Goal: Use online tool/utility: Utilize a website feature to perform a specific function

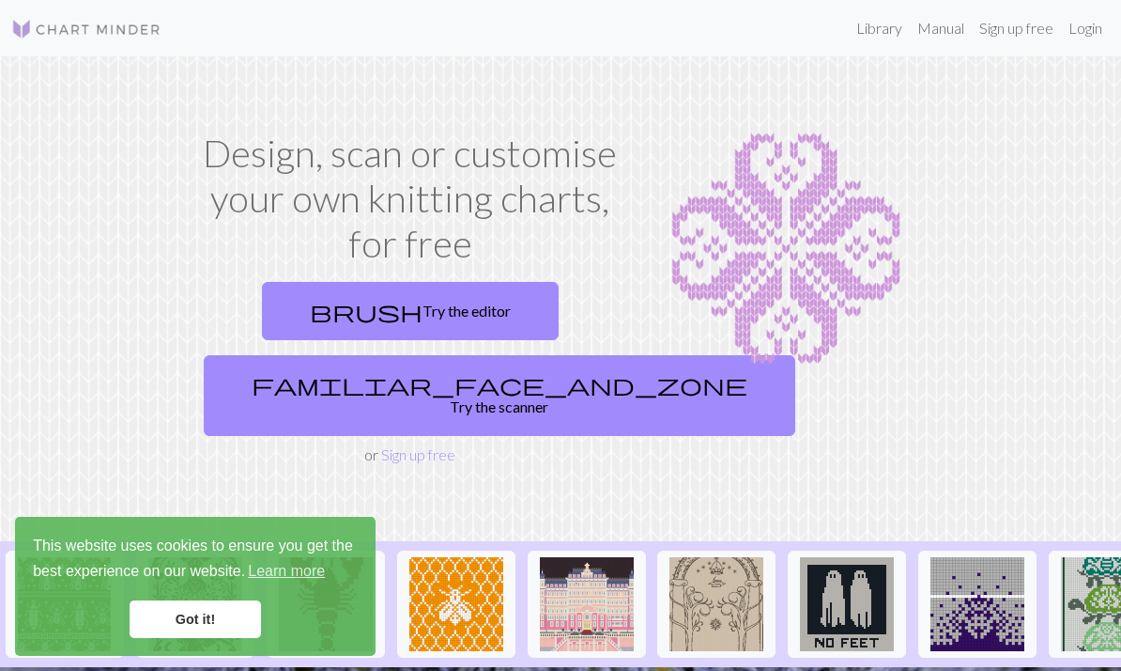
click at [194, 624] on link "Got it!" at bounding box center [195, 619] width 131 height 38
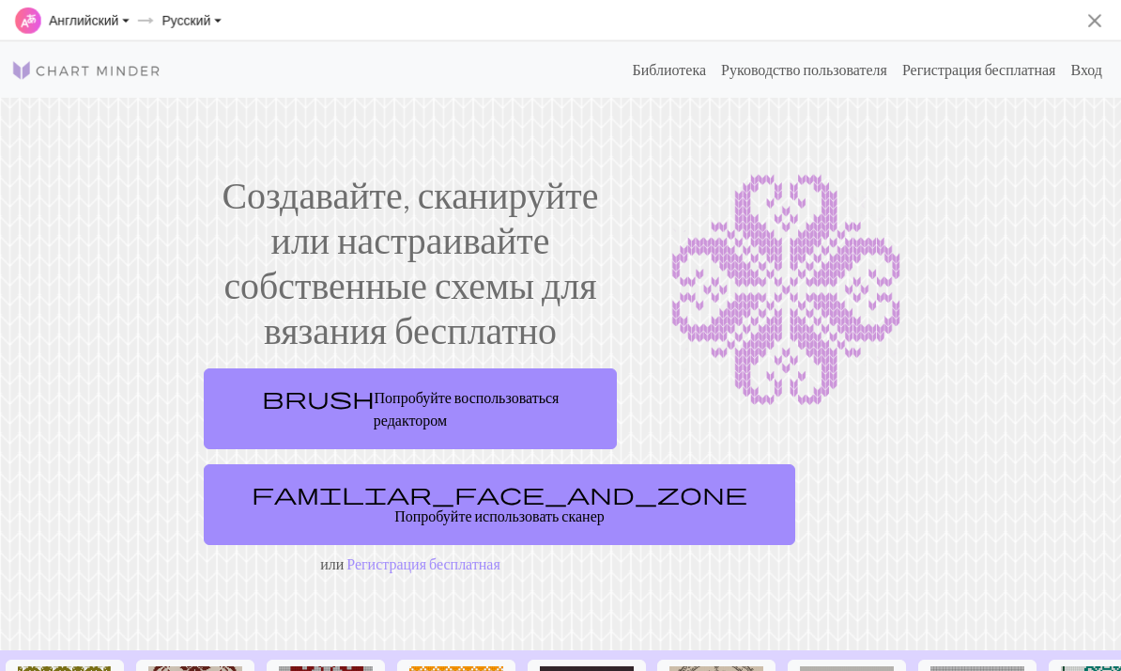
select select "en"
select select "ru"
click at [461, 389] on link "brush Попробуйте воспользоваться редактором" at bounding box center [410, 408] width 413 height 81
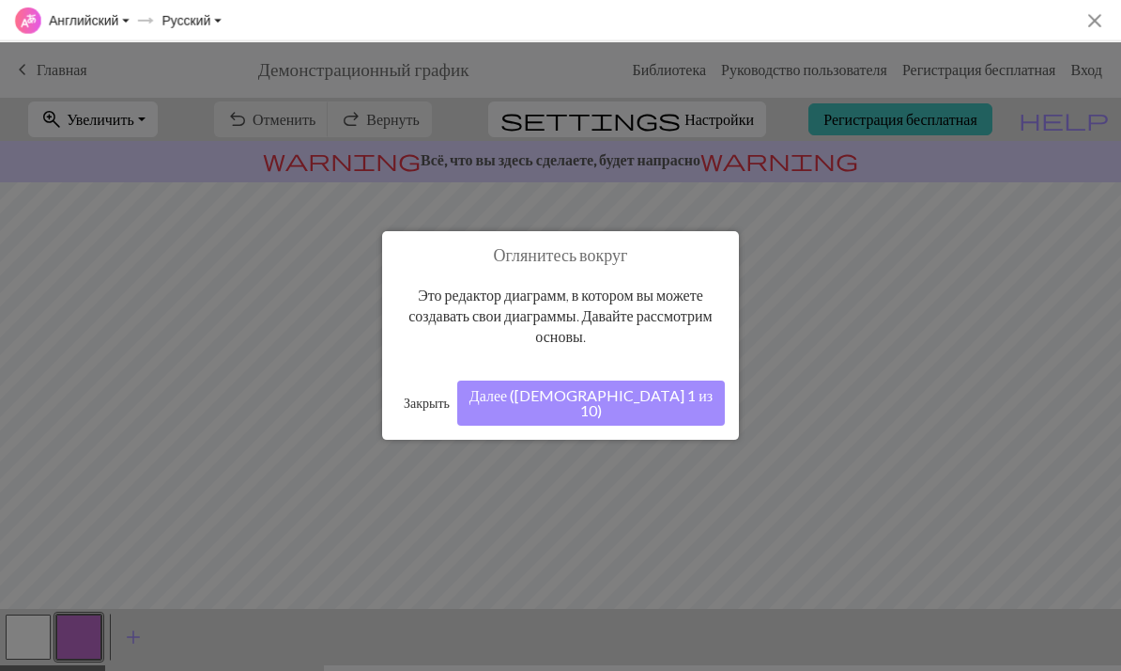
click at [616, 401] on button "Далее (шаг 1 из 10)" at bounding box center [591, 402] width 268 height 45
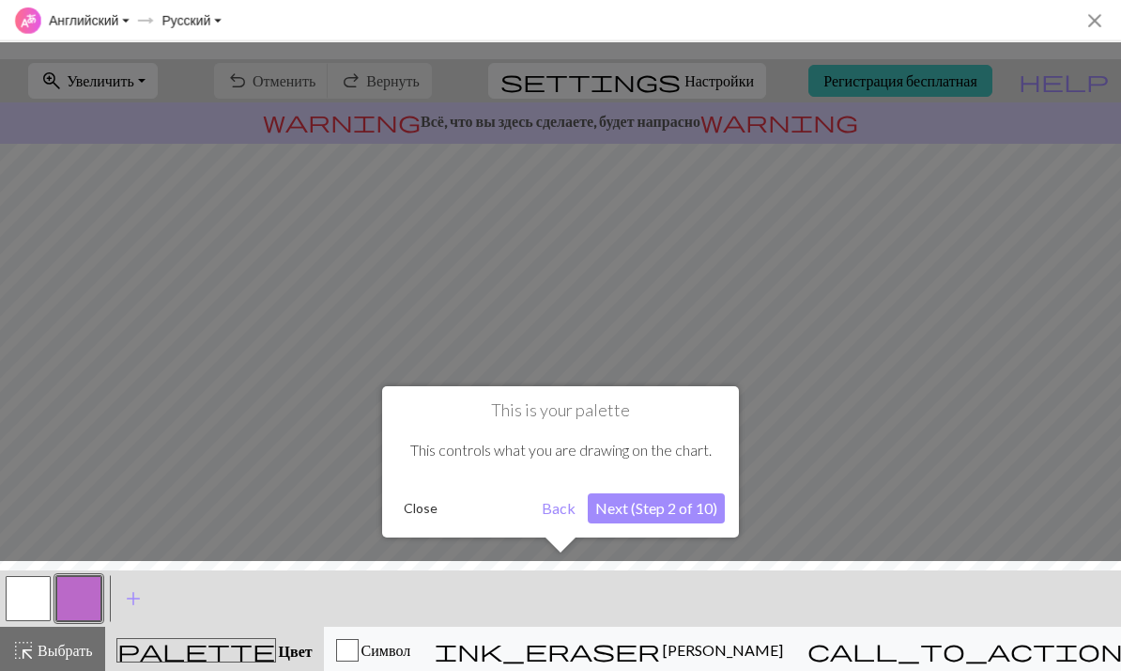
scroll to position [41, 0]
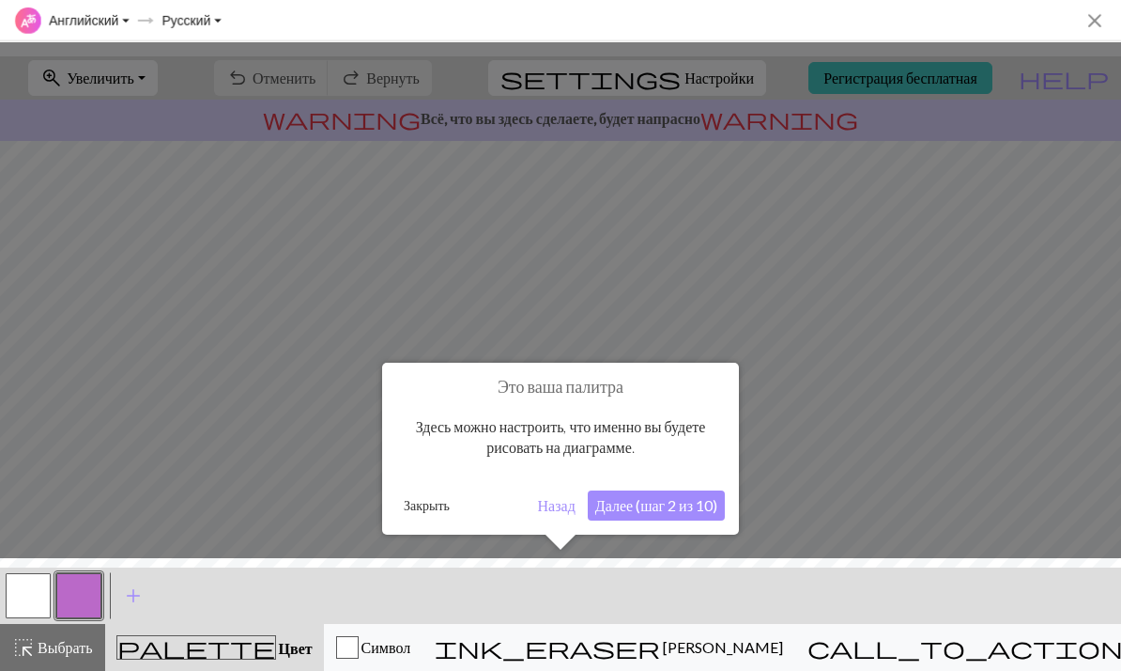
click at [614, 508] on button "Далее (шаг 2 из 10)" at bounding box center [656, 505] width 137 height 30
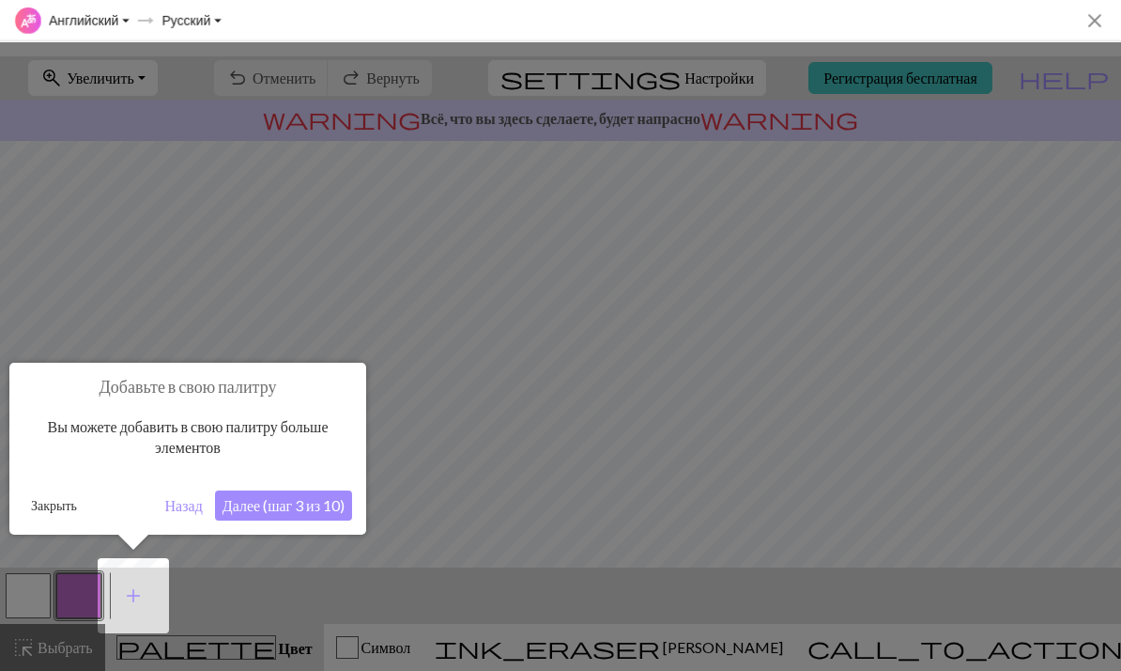
click at [334, 514] on button "Далее (шаг 3 из 10)" at bounding box center [283, 505] width 137 height 30
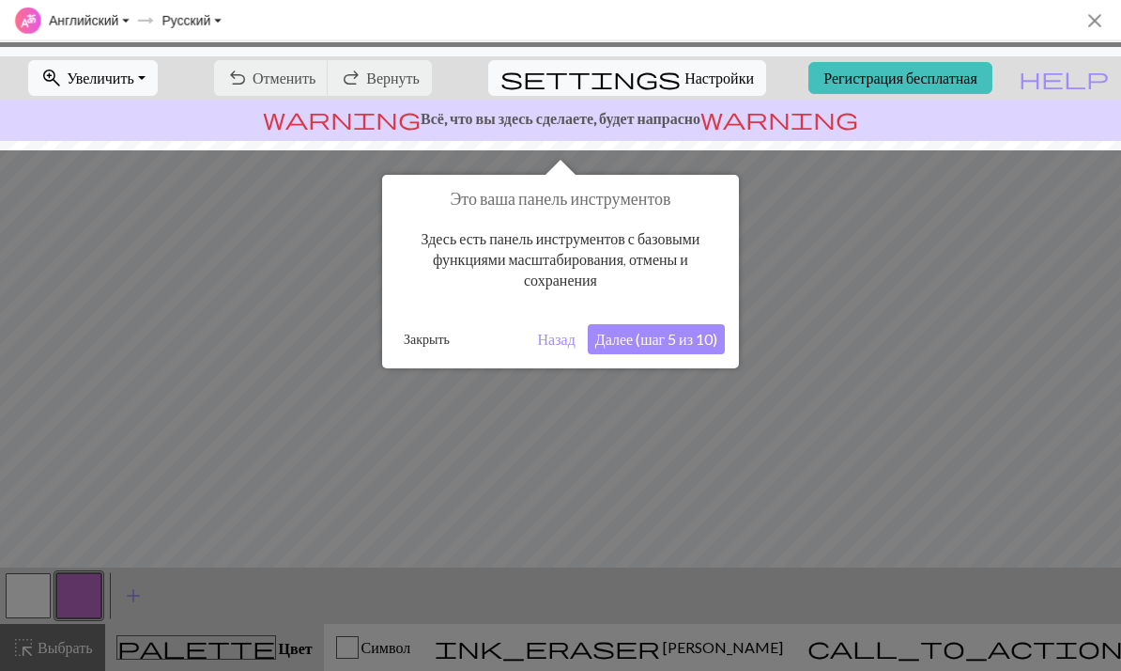
click at [671, 343] on button "Далее (шаг 5 из 10)" at bounding box center [656, 339] width 137 height 30
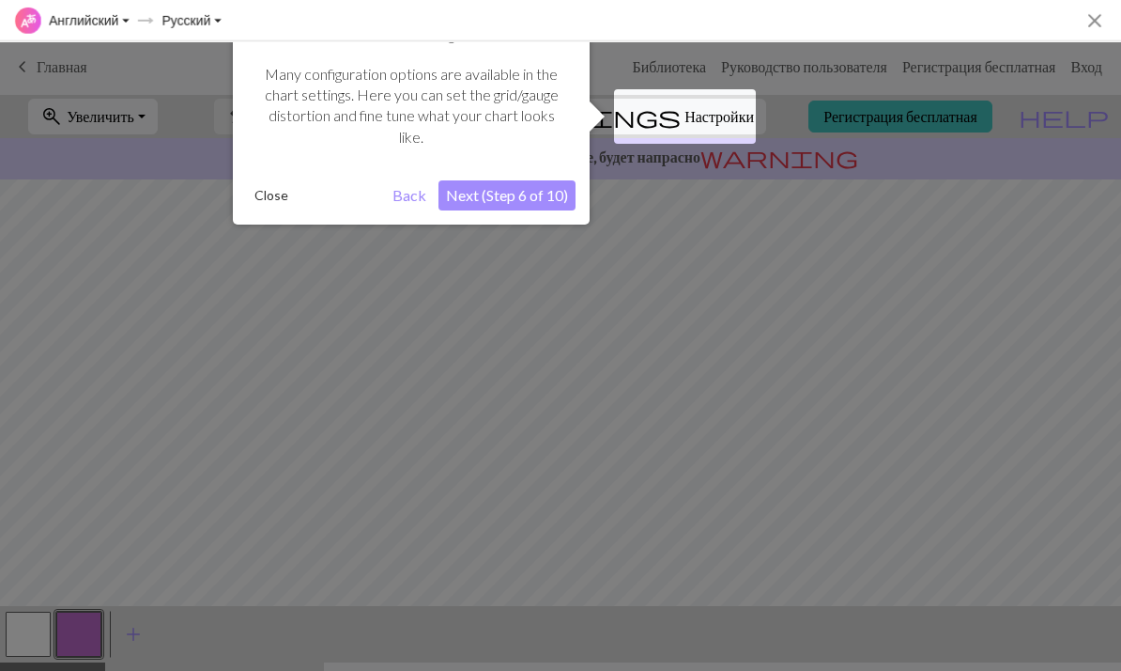
scroll to position [0, 0]
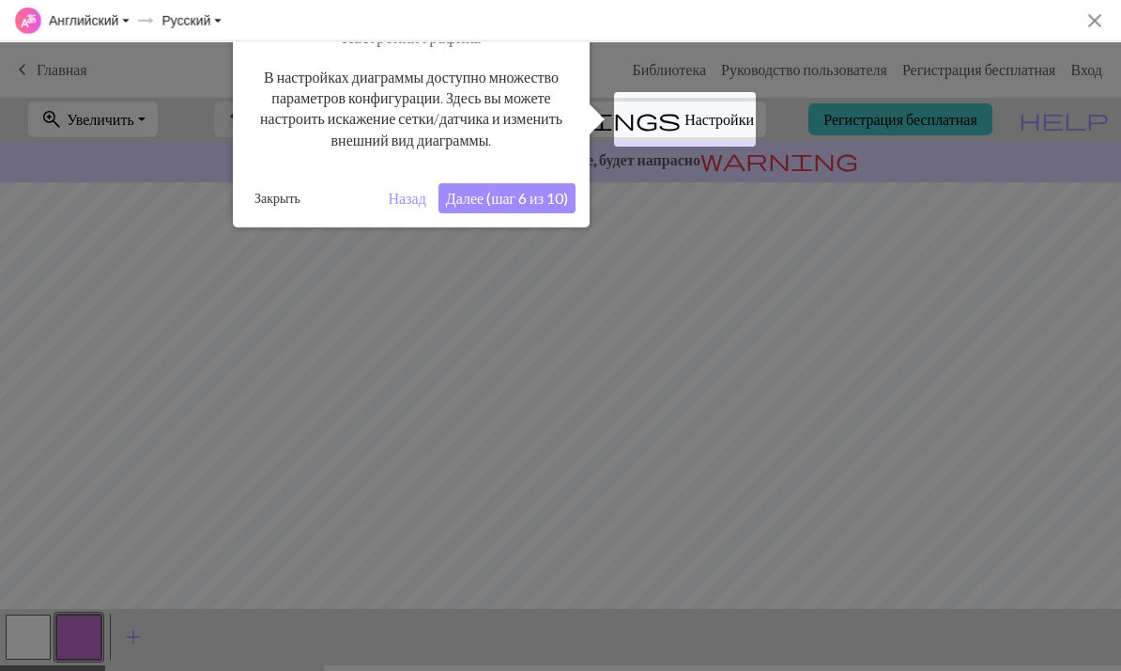
click at [681, 123] on div at bounding box center [685, 119] width 142 height 54
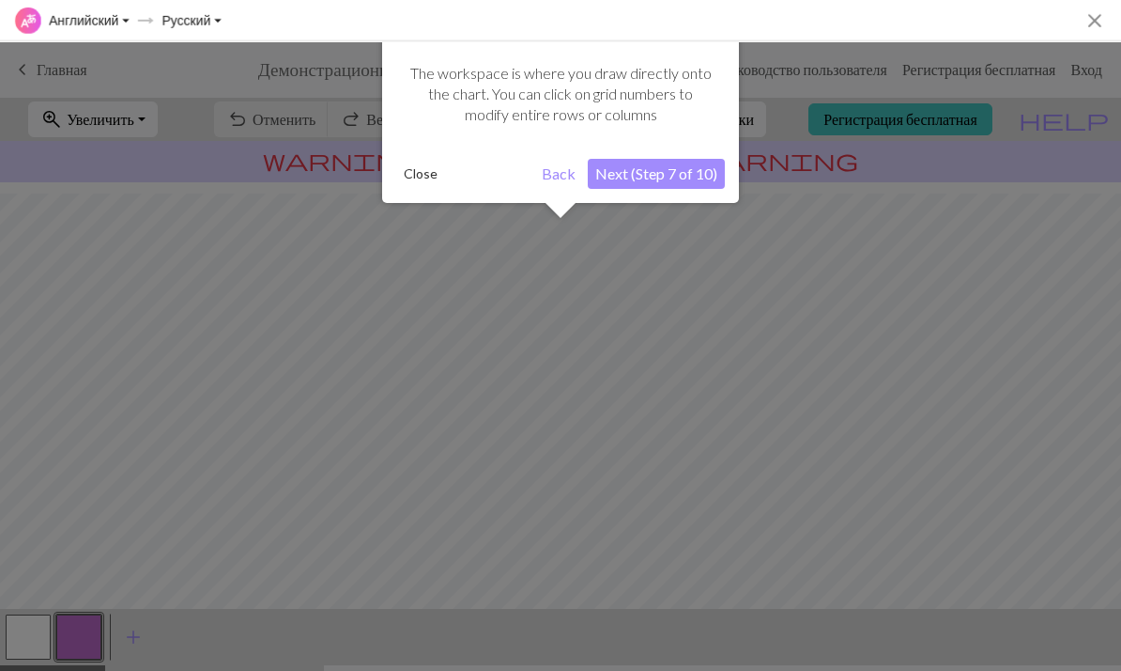
scroll to position [154, 0]
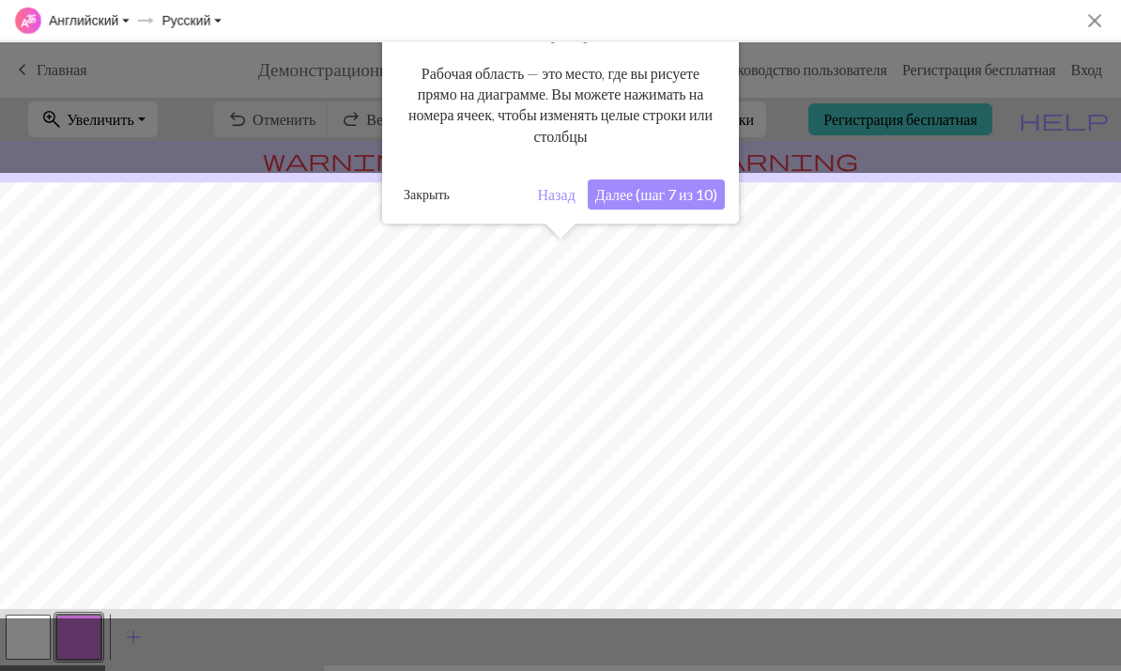
click at [544, 464] on div at bounding box center [561, 395] width 1140 height 445
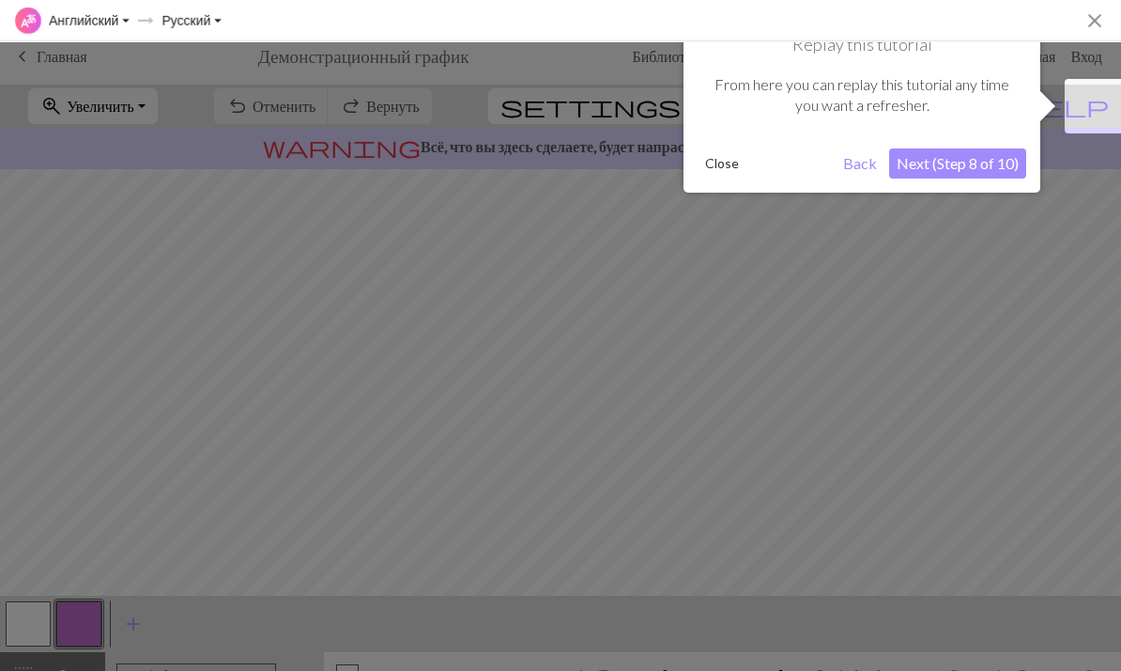
scroll to position [15, 0]
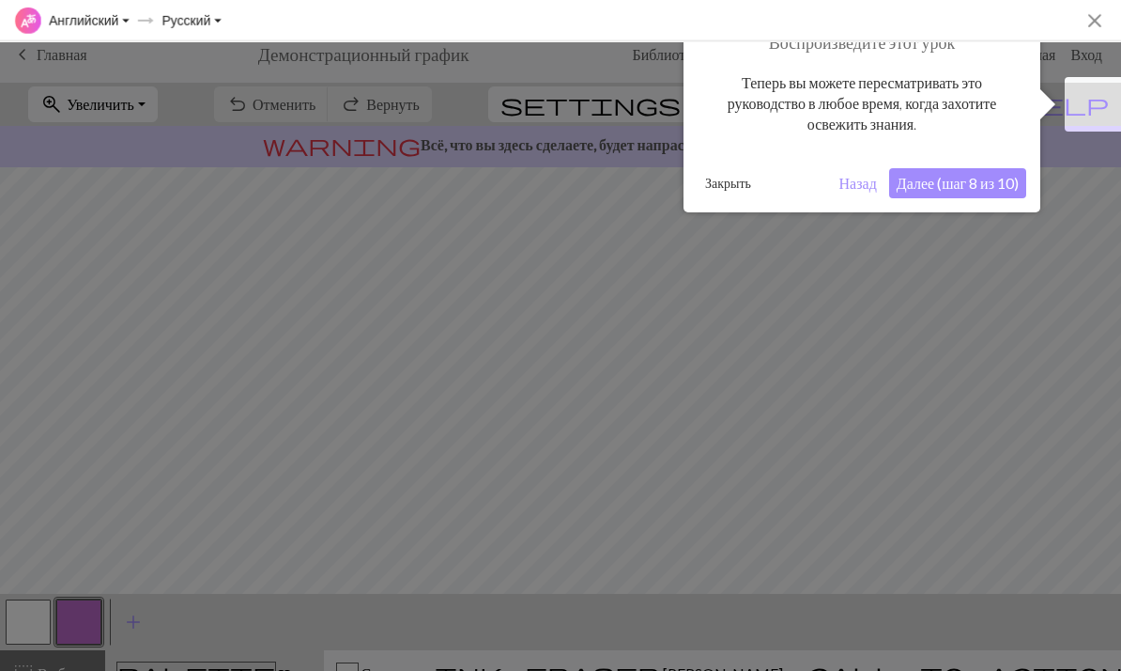
click at [1018, 328] on div at bounding box center [560, 341] width 1121 height 712
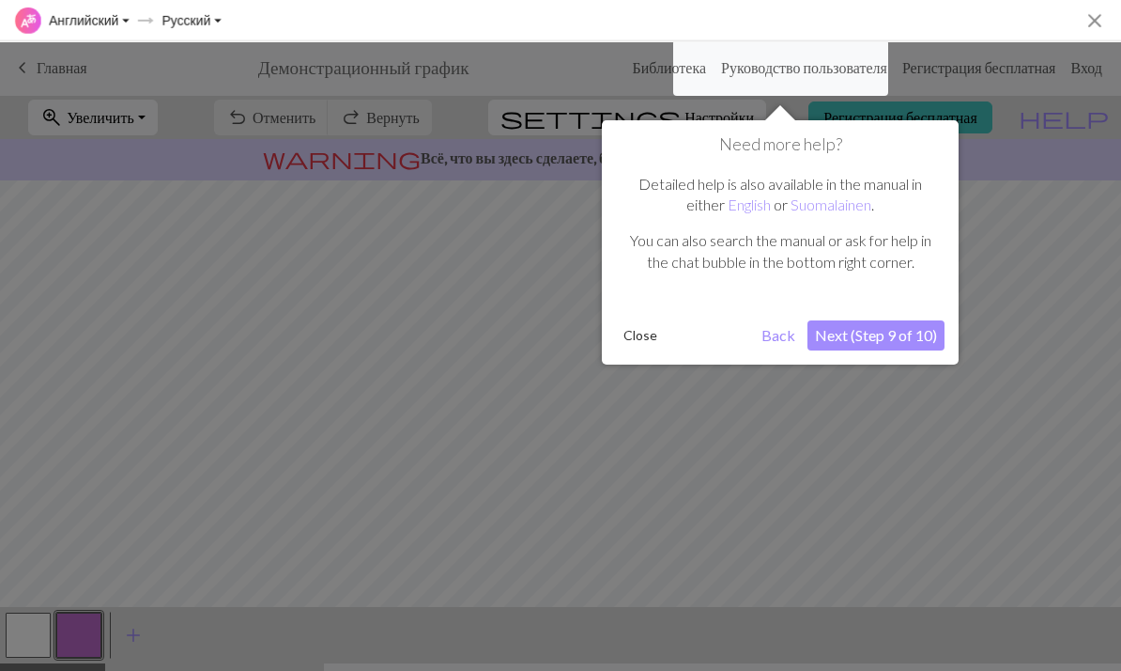
scroll to position [0, 0]
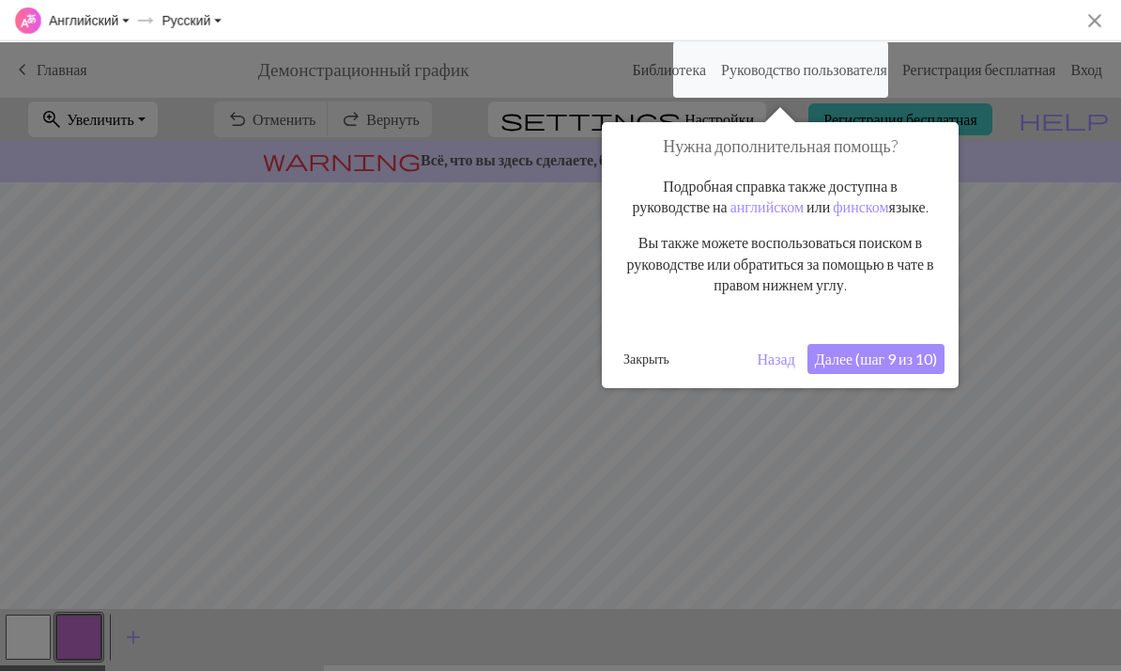
click at [902, 374] on button "Далее (шаг 9 из 10)" at bounding box center [876, 359] width 137 height 30
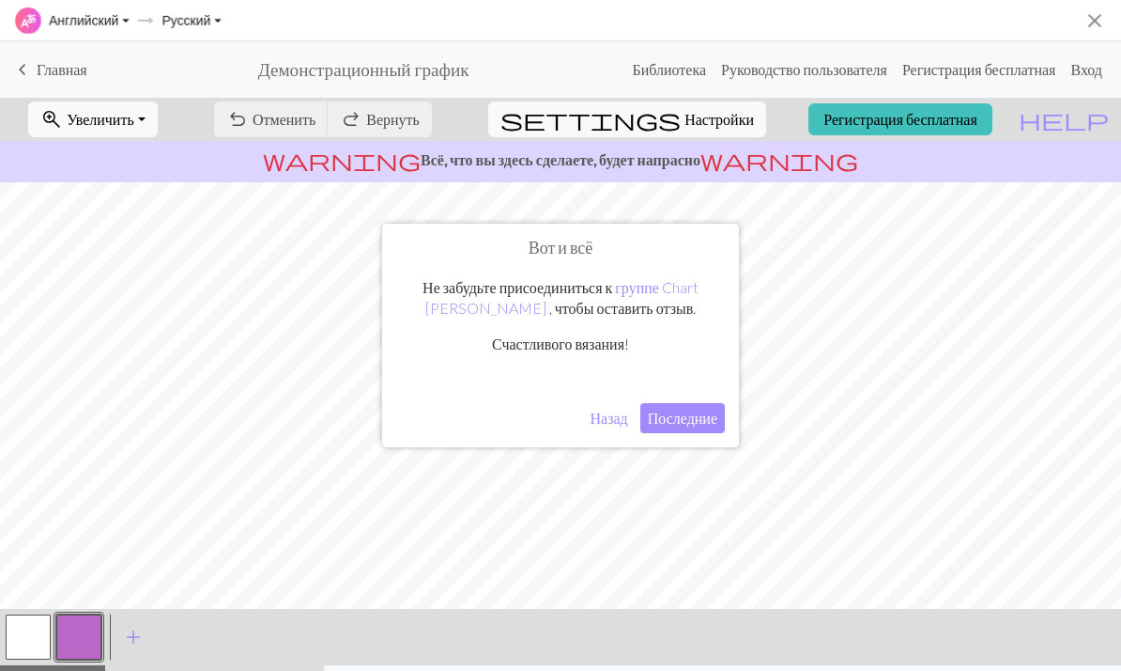
click at [689, 423] on button "Последние" at bounding box center [683, 418] width 85 height 30
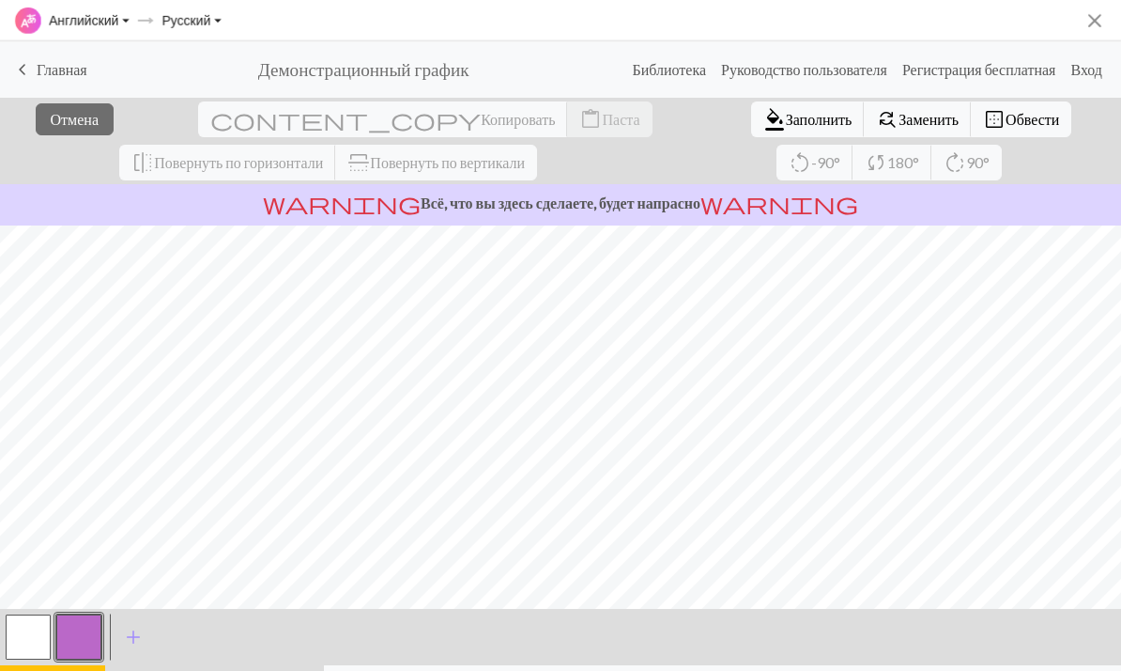
click at [697, 211] on p "warning Всё, что вы здесь сделаете, будет напрасно warning" at bounding box center [561, 203] width 1106 height 23
click at [728, 216] on span "warning" at bounding box center [780, 203] width 158 height 26
click at [1006, 125] on span "Обвести" at bounding box center [1033, 119] width 54 height 18
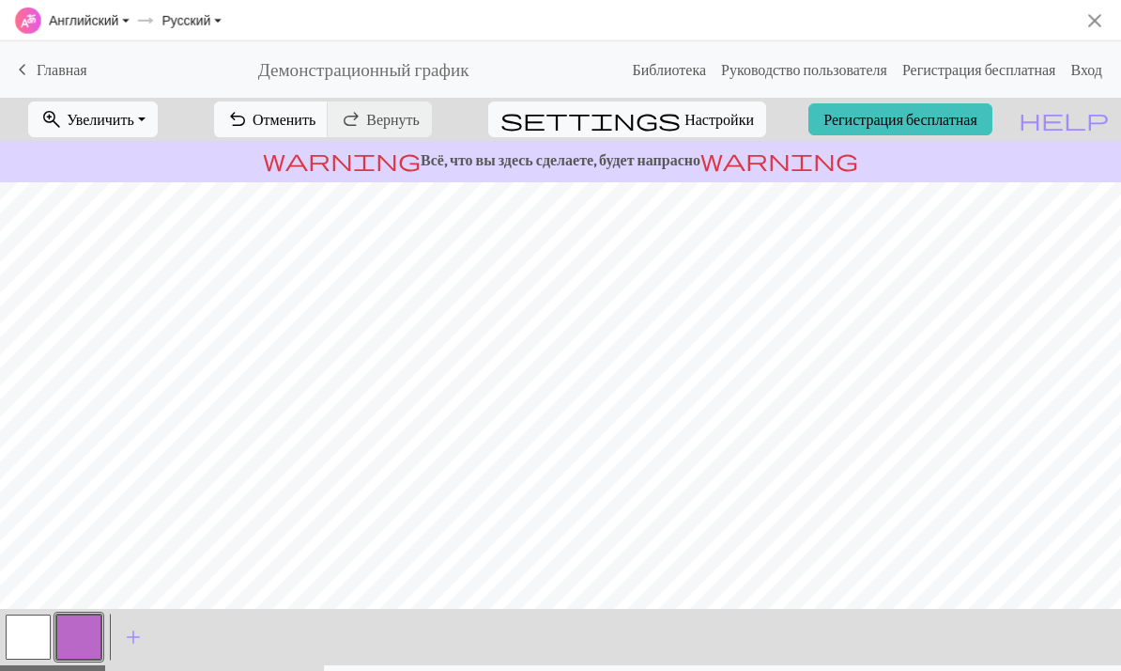
click at [446, 123] on div "undo Отменить Отменить redo Вернуть Вернуть" at bounding box center [323, 119] width 246 height 43
click at [446, 131] on div "undo Отменить Отменить redo Вернуть Вернуть" at bounding box center [323, 119] width 246 height 43
click at [446, 117] on div "undo Отменить Отменить redo Вернуть Вернуть" at bounding box center [323, 119] width 246 height 43
click at [446, 121] on div "undo Отменить Отменить redo Вернуть Вернуть" at bounding box center [323, 119] width 246 height 43
click at [316, 127] on span "Отменить" at bounding box center [284, 119] width 63 height 18
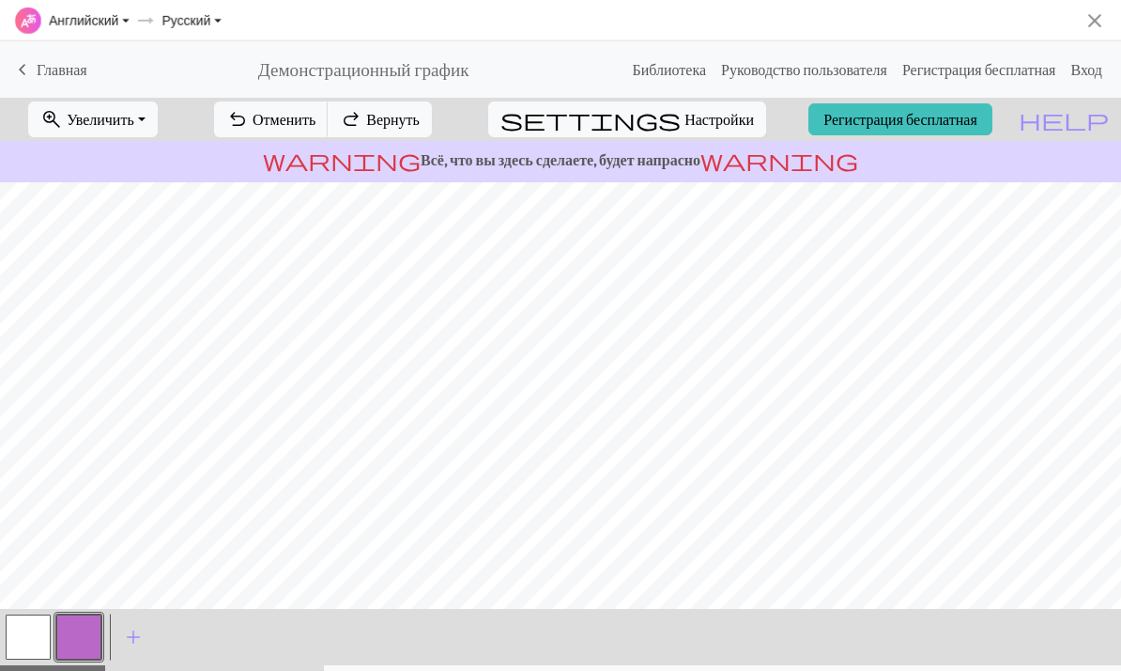
click at [316, 119] on span "Отменить" at bounding box center [284, 119] width 63 height 18
click at [46, 644] on button "button" at bounding box center [28, 636] width 45 height 45
click at [146, 637] on button "add Добавьте цвет" at bounding box center [133, 636] width 47 height 47
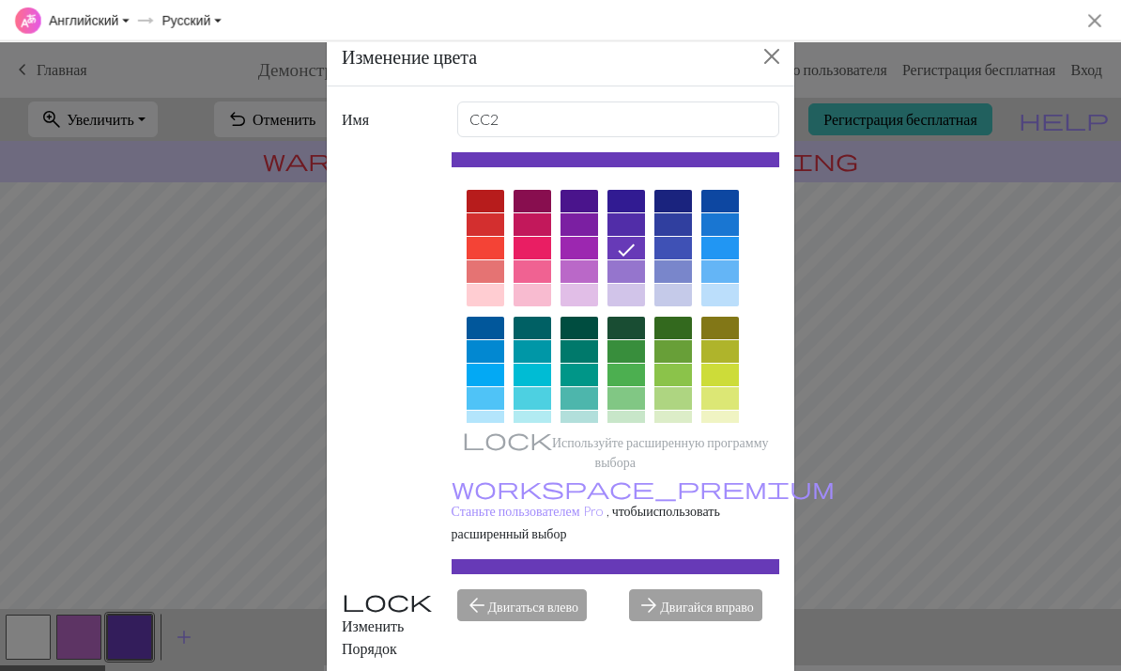
click at [717, 407] on div at bounding box center [721, 398] width 38 height 23
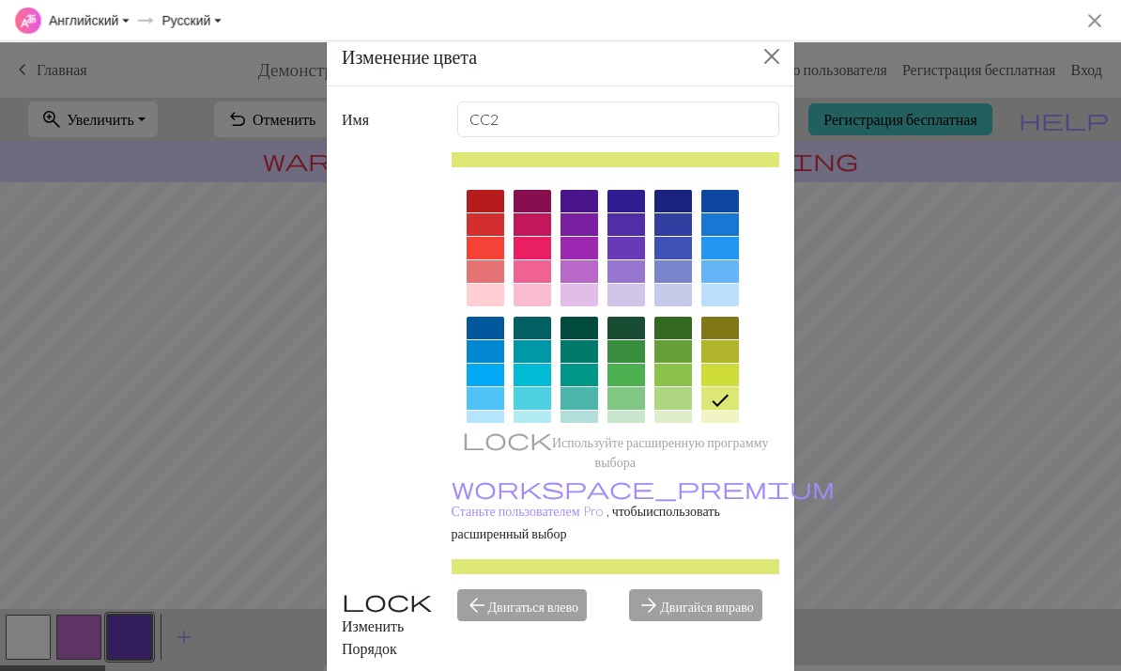
click at [663, 589] on div "arrow_forward Двигайся вправо" at bounding box center [704, 624] width 173 height 70
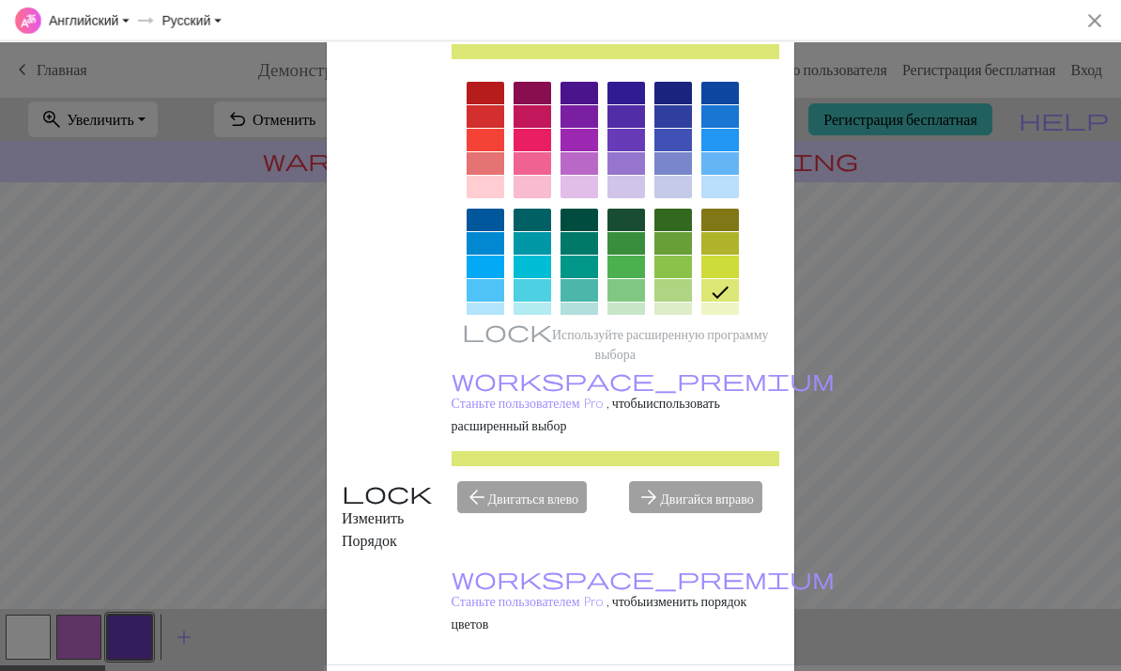
scroll to position [107, 0]
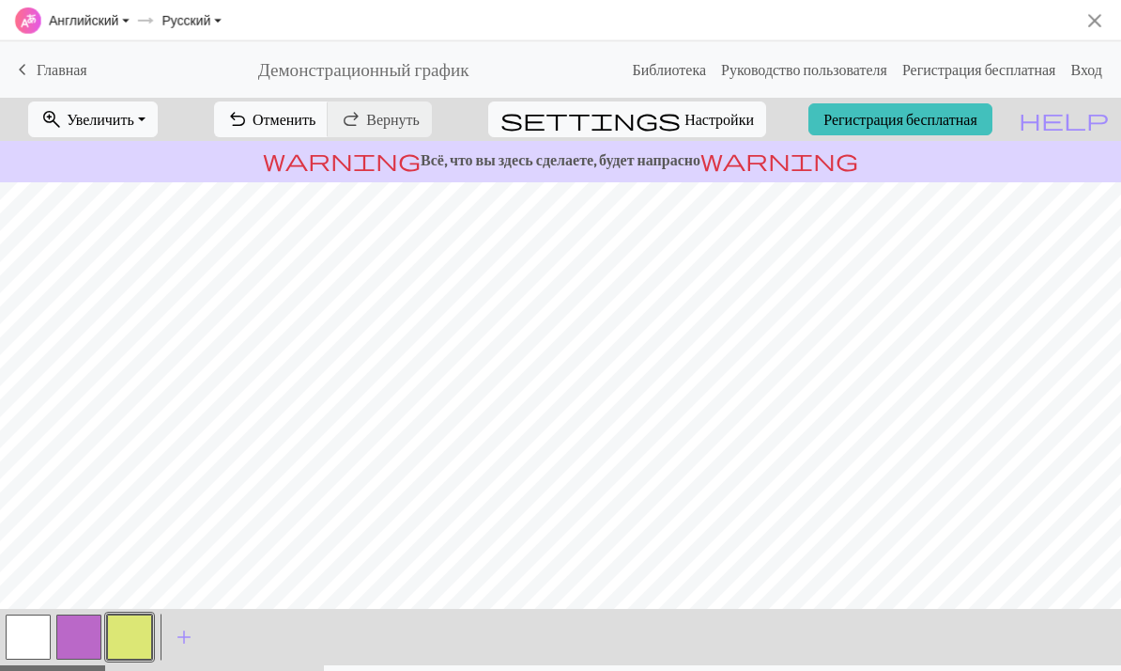
click at [158, 121] on button "zoom_in Увеличить Увеличить" at bounding box center [93, 119] width 130 height 36
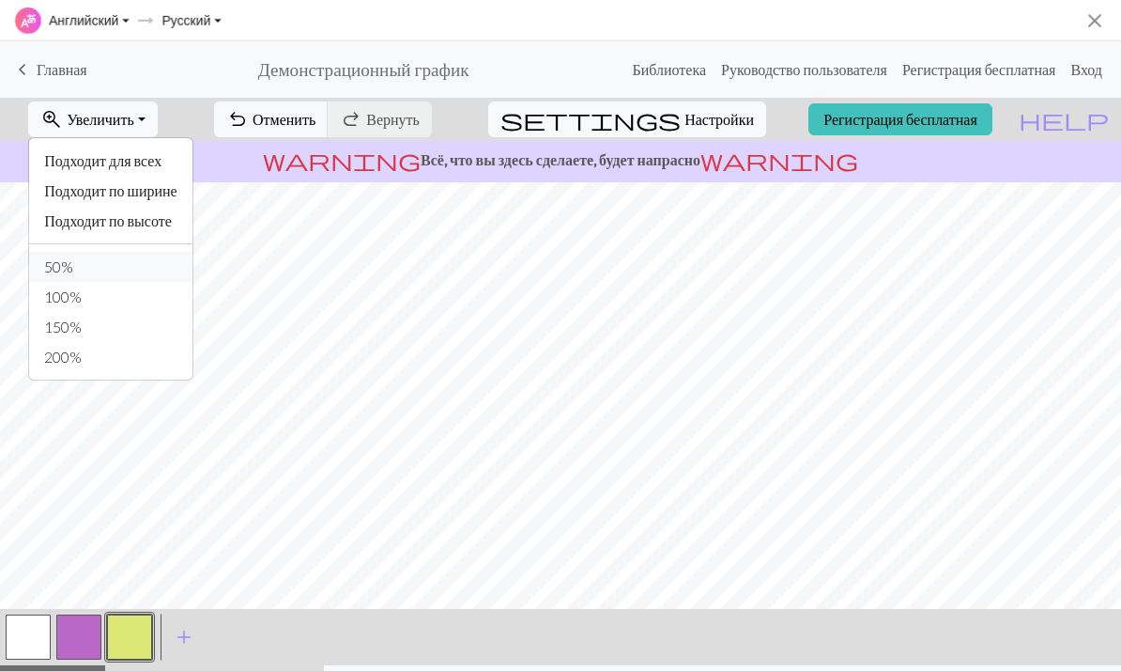
click at [121, 273] on button "50%" at bounding box center [110, 267] width 163 height 30
